Goal: Information Seeking & Learning: Learn about a topic

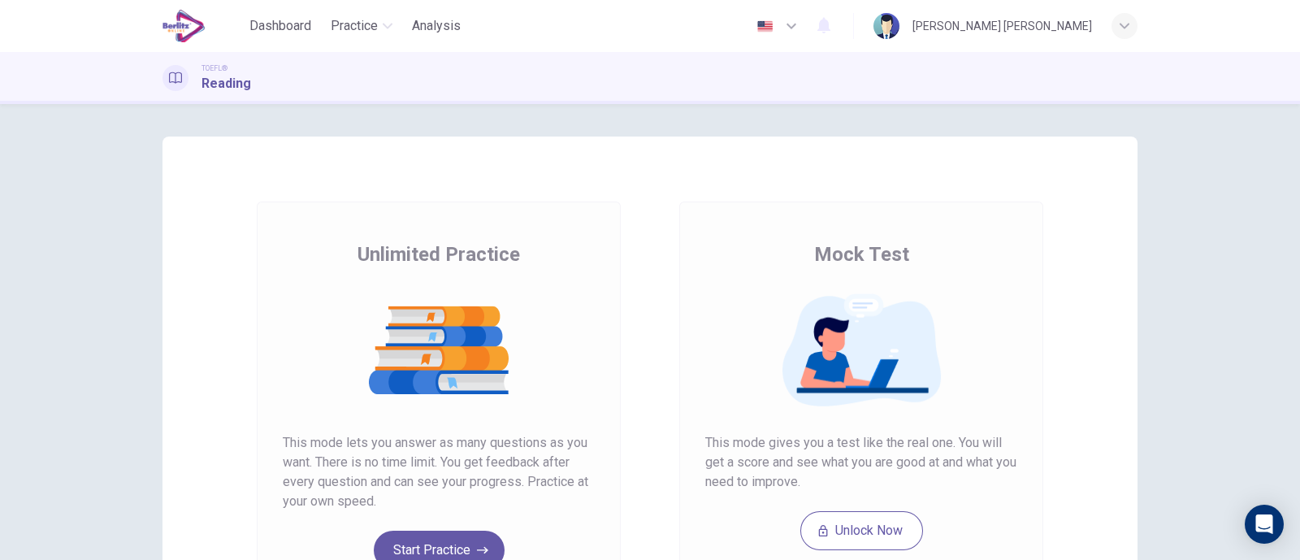
scroll to position [101, 0]
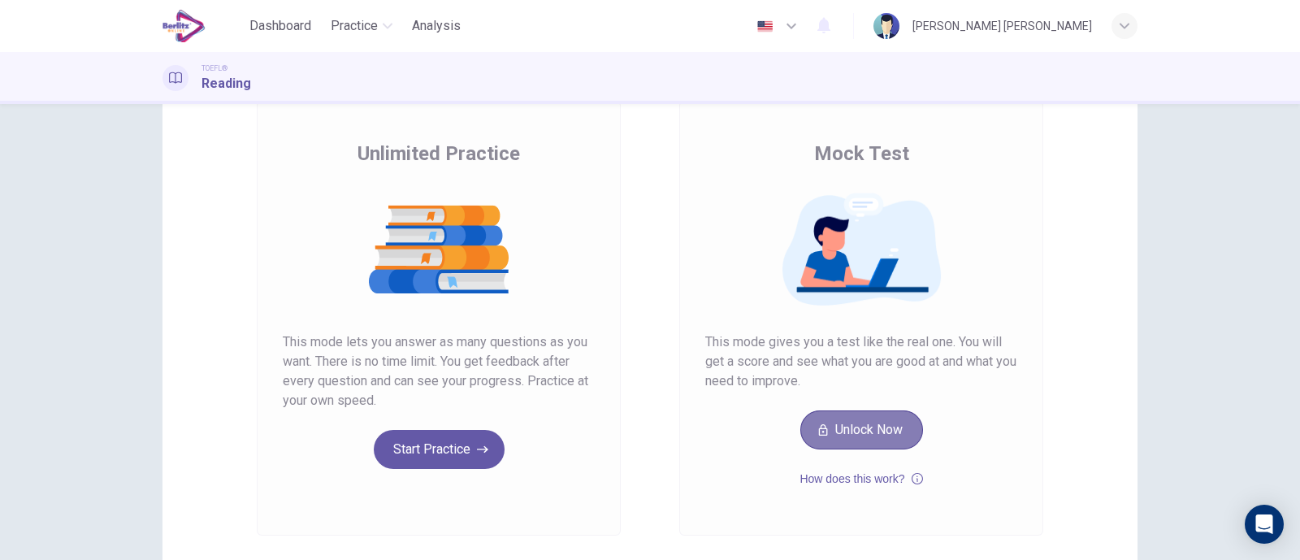
click at [879, 426] on button "Unlock Now" at bounding box center [861, 429] width 123 height 39
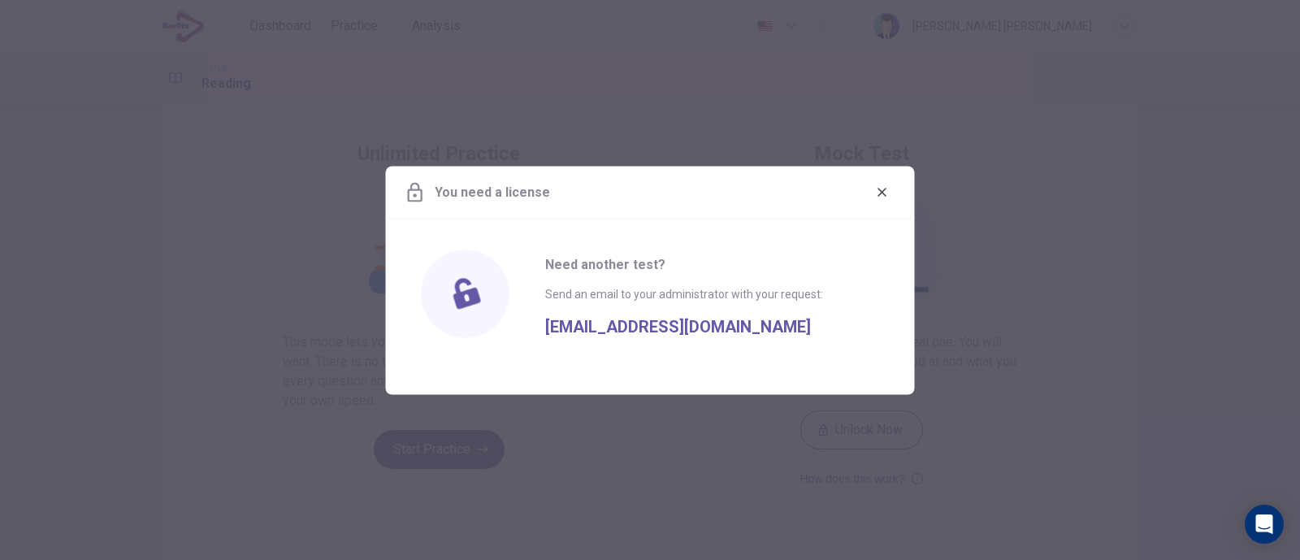
click at [889, 189] on button "button" at bounding box center [882, 192] width 26 height 26
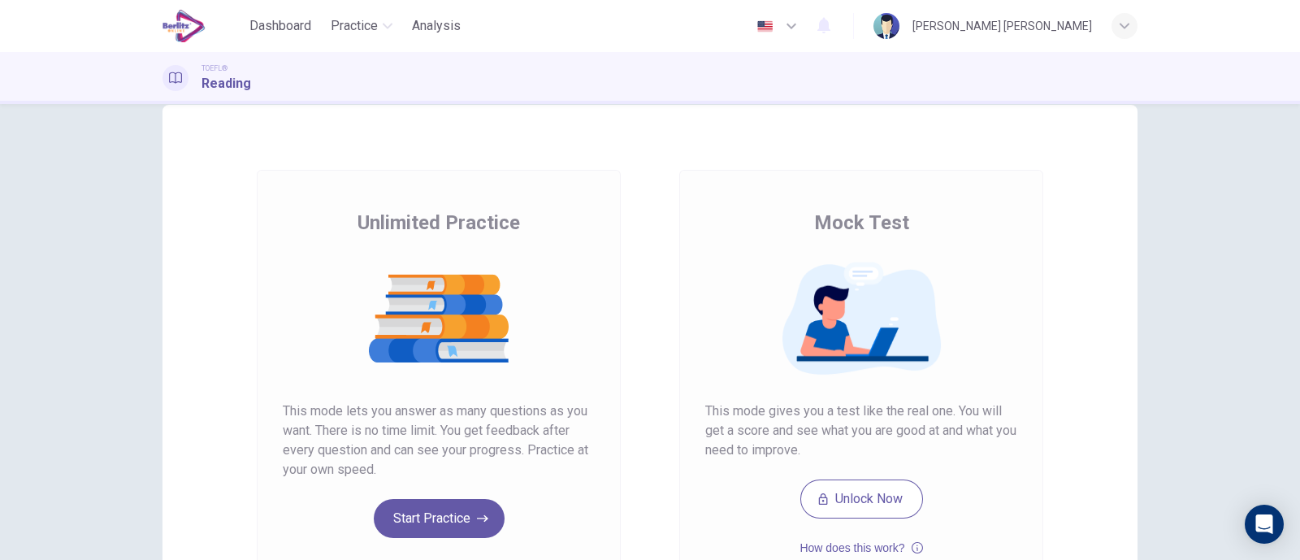
scroll to position [0, 0]
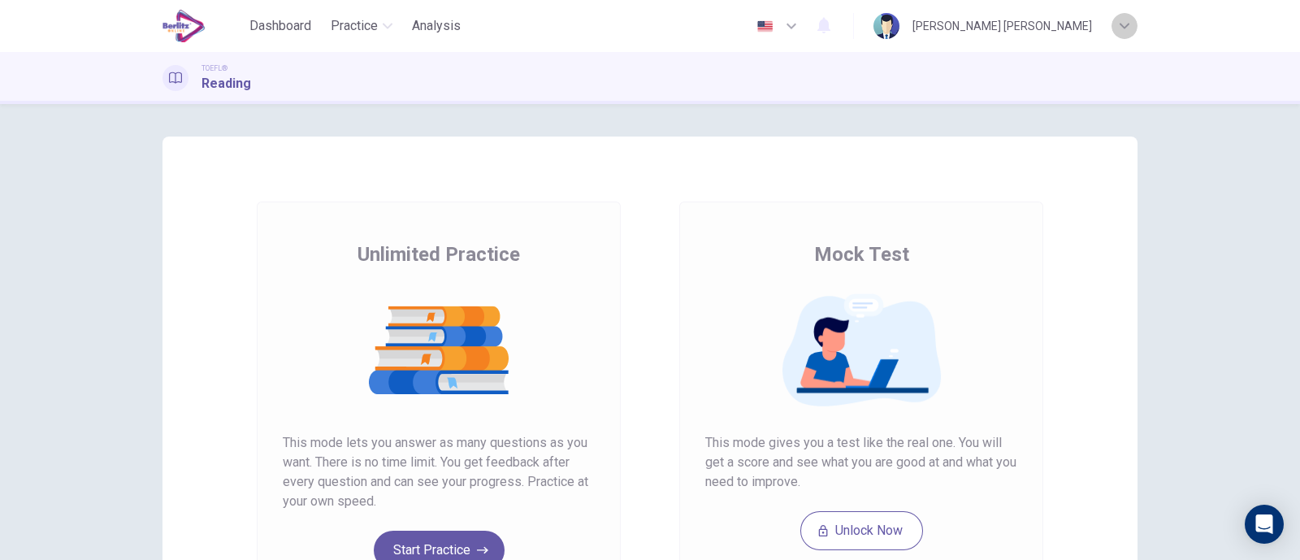
click at [1130, 23] on div "button" at bounding box center [1124, 26] width 26 height 26
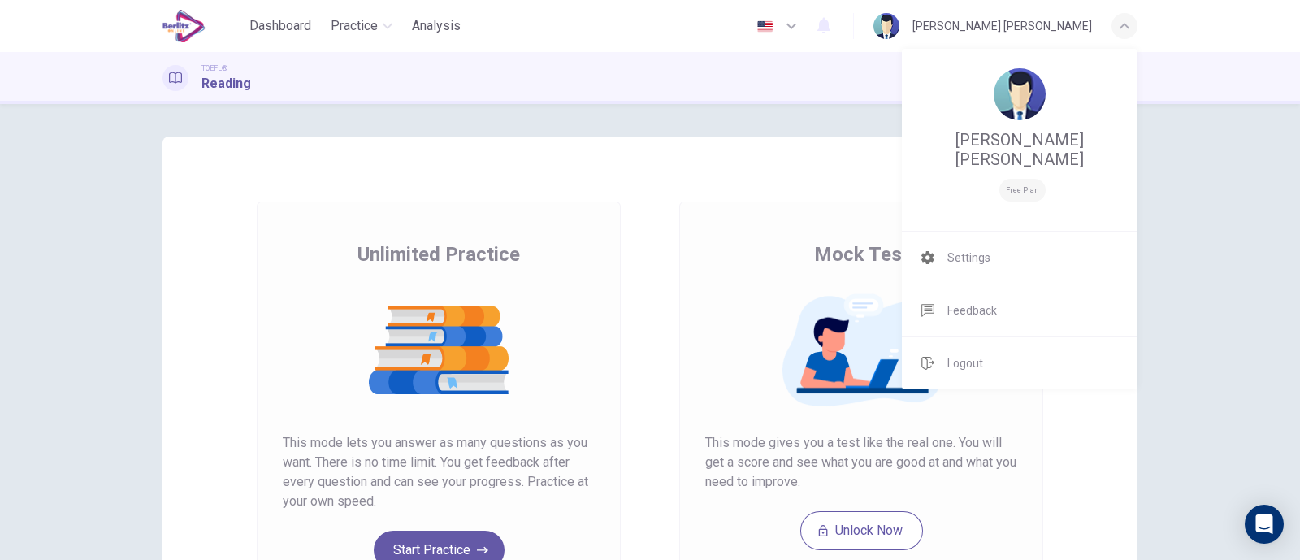
click at [1207, 279] on div at bounding box center [650, 280] width 1300 height 560
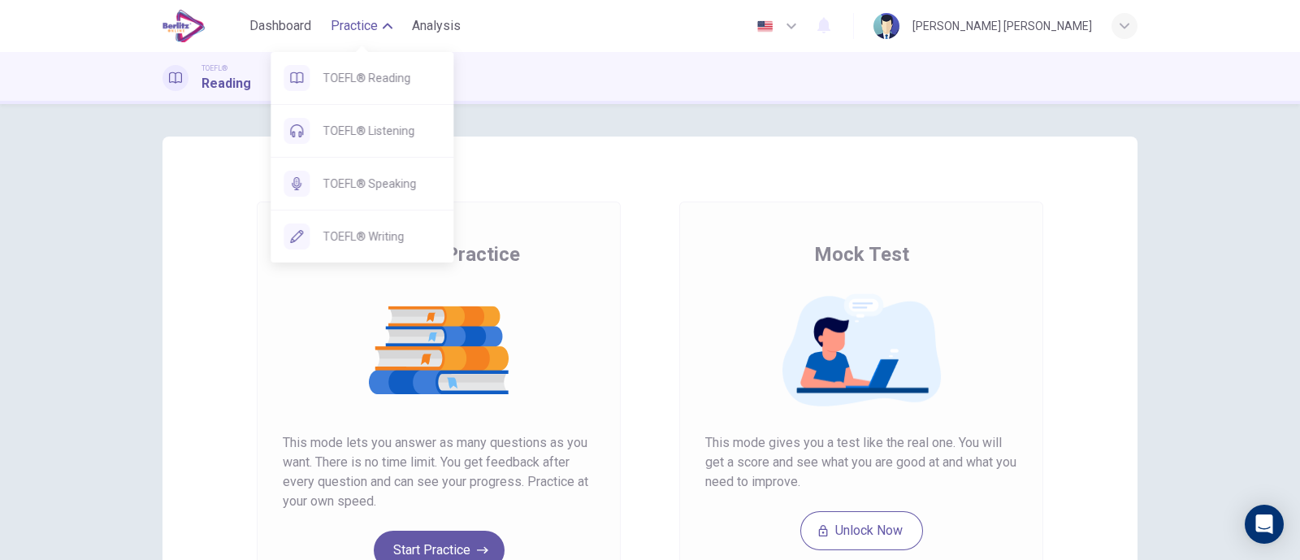
click at [374, 26] on span "Practice" at bounding box center [354, 25] width 47 height 19
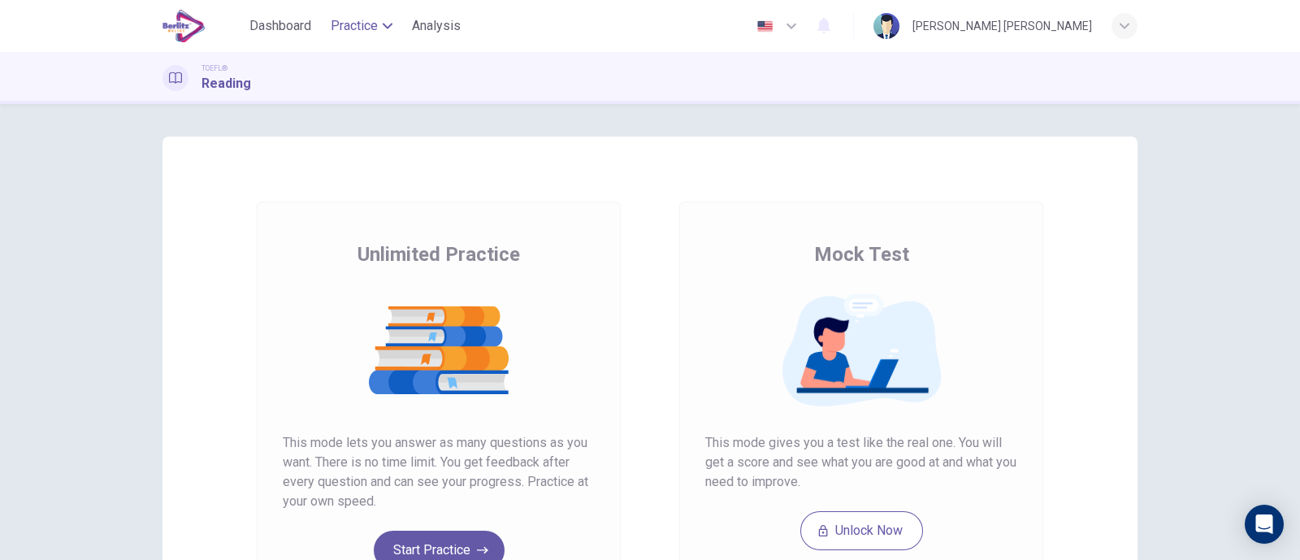
click at [374, 26] on span "Practice" at bounding box center [354, 25] width 47 height 19
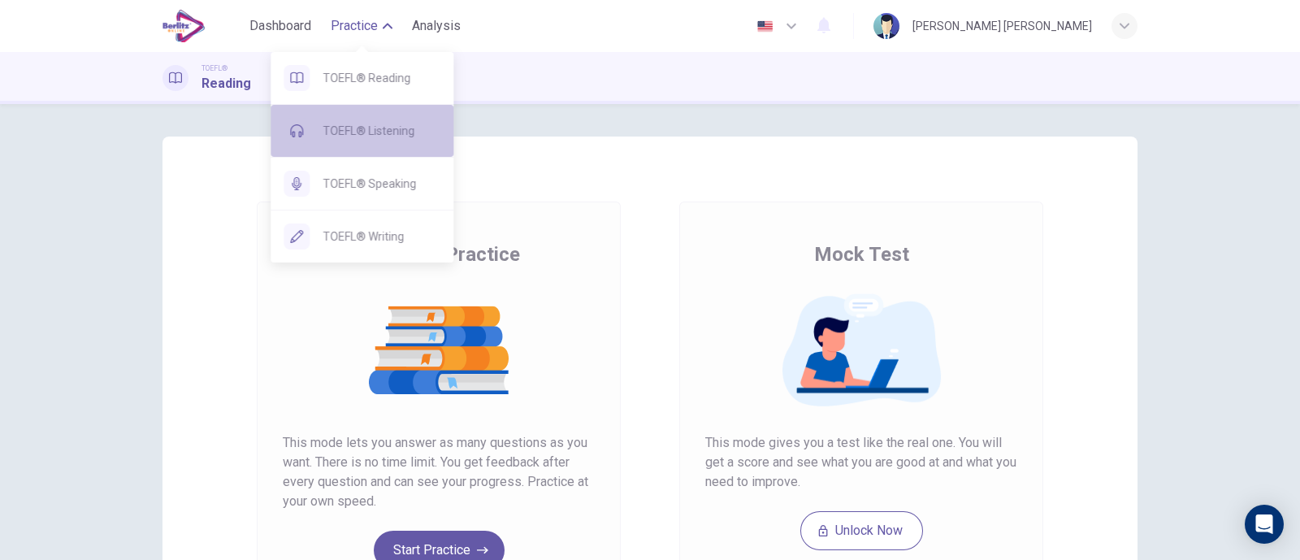
click at [383, 123] on span "TOEFL® Listening" at bounding box center [381, 130] width 118 height 19
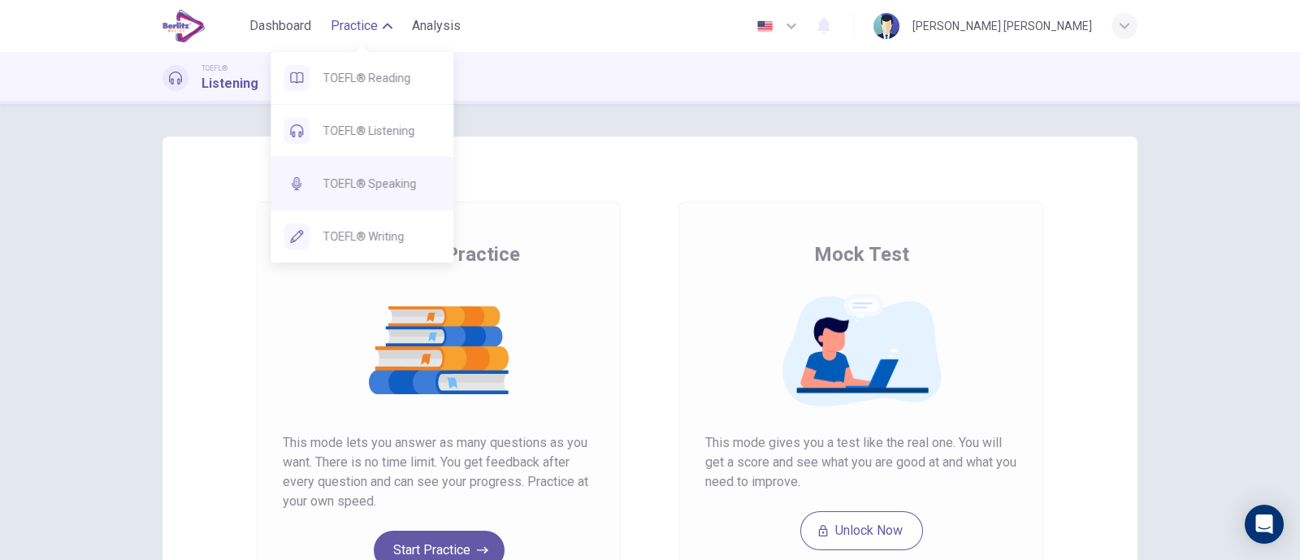
click at [388, 171] on div "TOEFL® Speaking" at bounding box center [361, 184] width 183 height 52
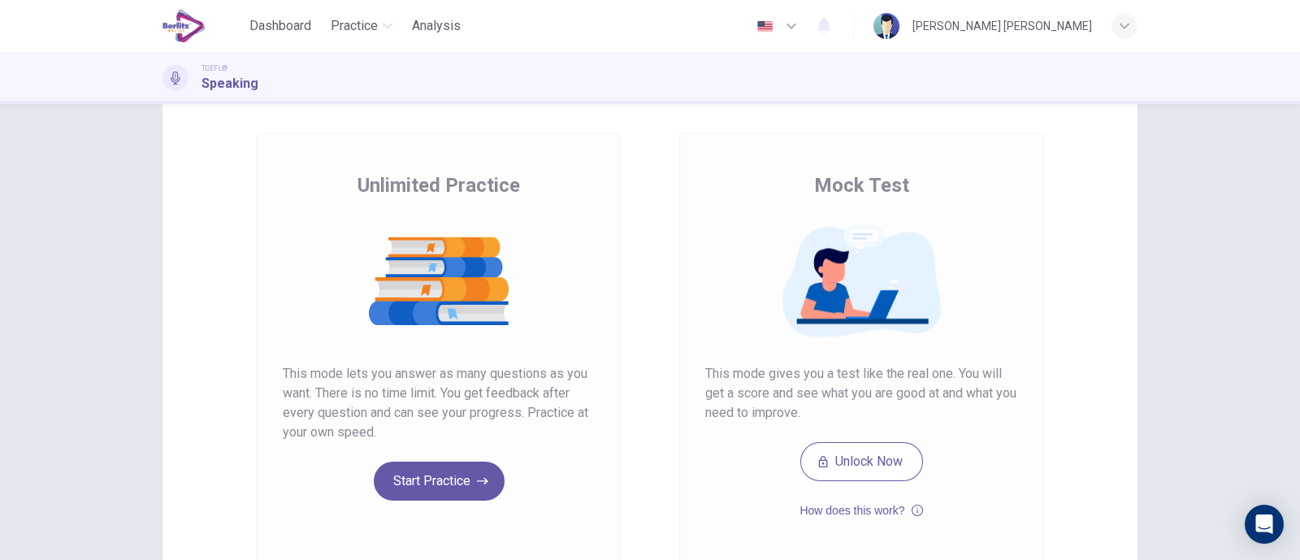
scroll to position [101, 0]
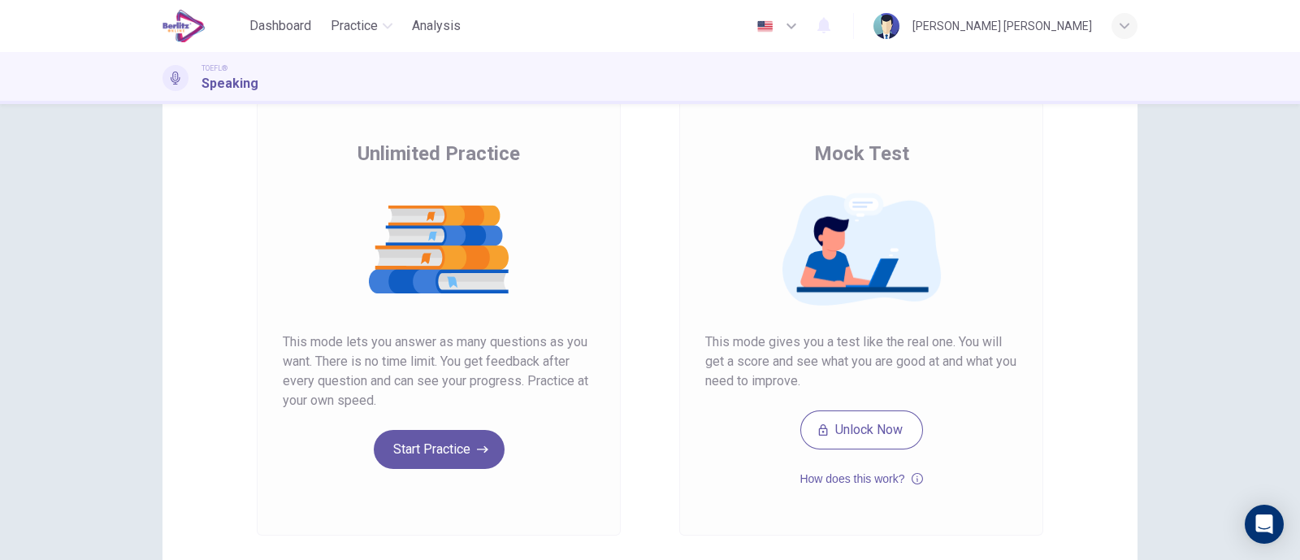
click at [452, 469] on div "Unlimited Practice This mode lets you answer as many questions as you want. The…" at bounding box center [439, 318] width 364 height 435
click at [453, 456] on button "Start Practice" at bounding box center [439, 449] width 131 height 39
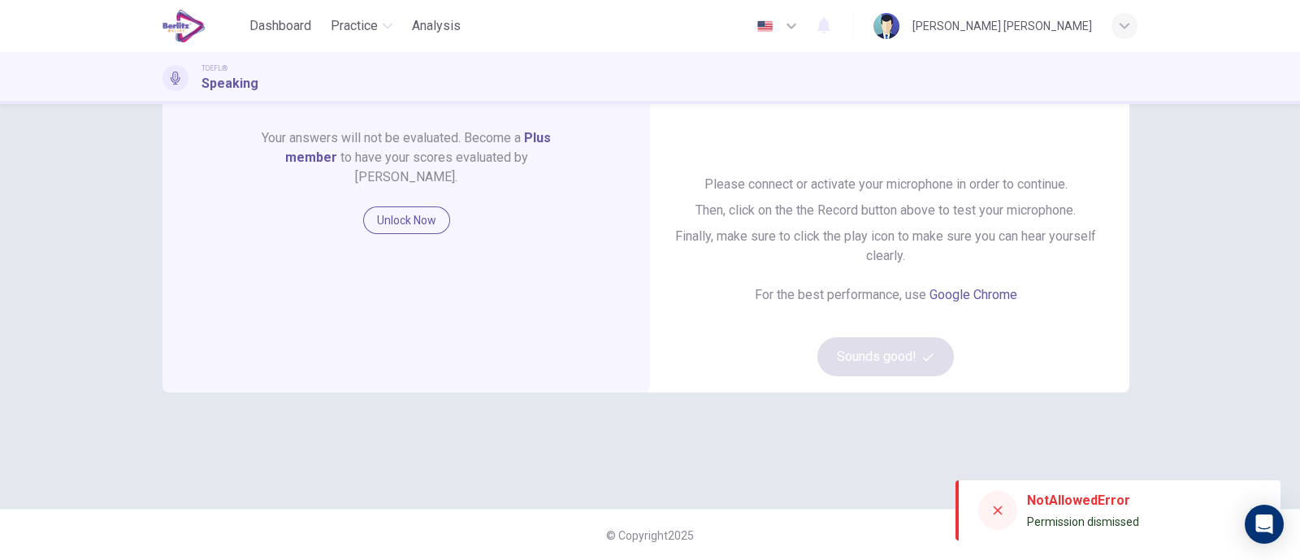
scroll to position [0, 0]
